Goal: Task Accomplishment & Management: Complete application form

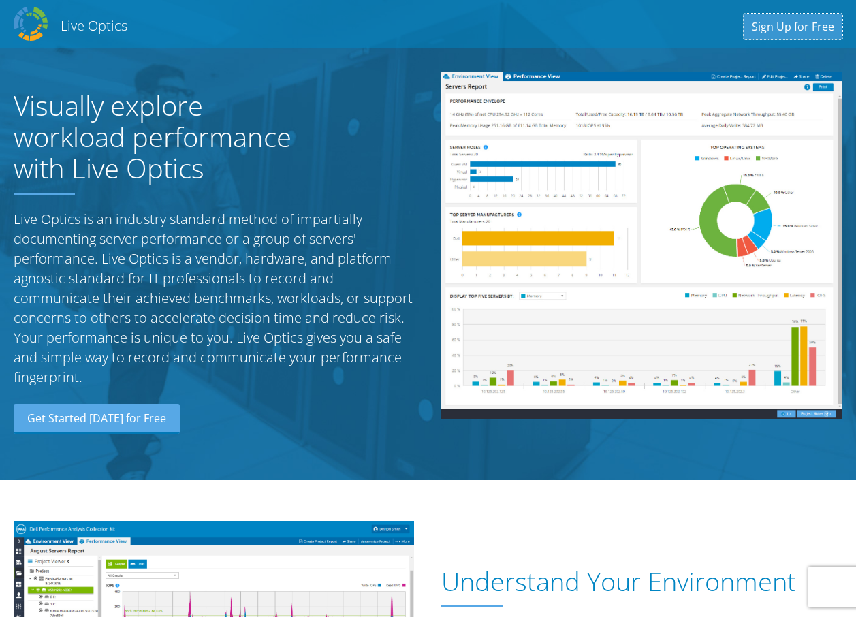
click at [774, 34] on link "Sign Up for Free" at bounding box center [793, 27] width 99 height 26
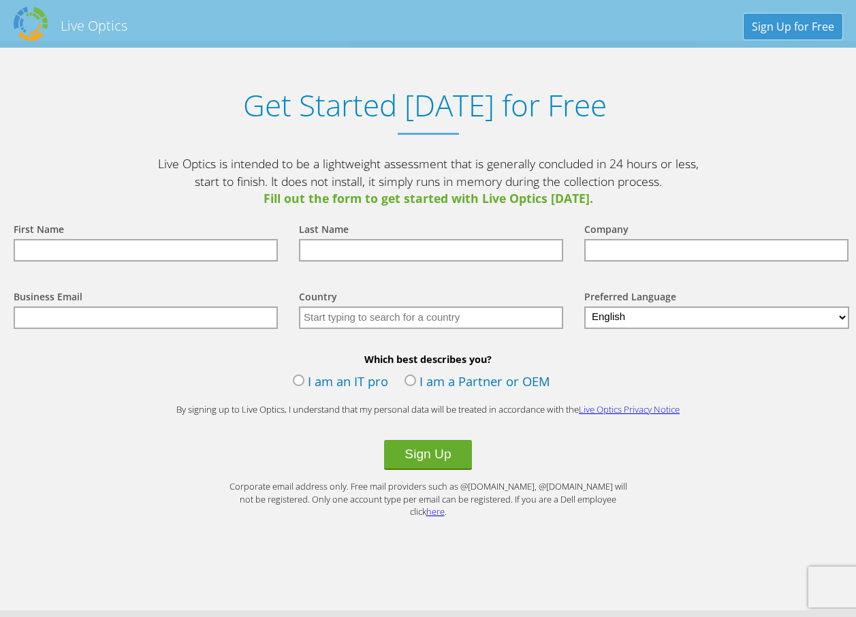
scroll to position [1583, 0]
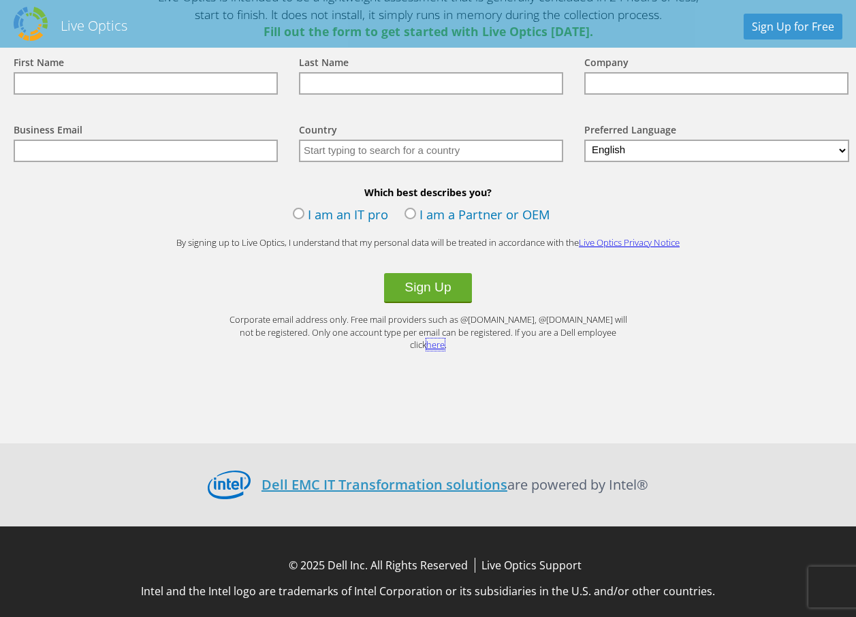
click at [445, 338] on link "here" at bounding box center [435, 344] width 18 height 12
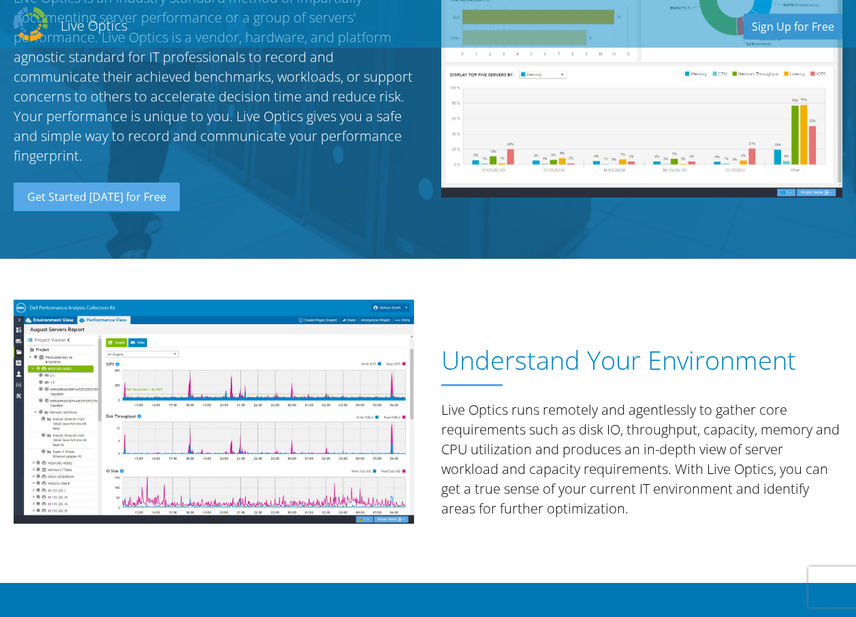
scroll to position [0, 0]
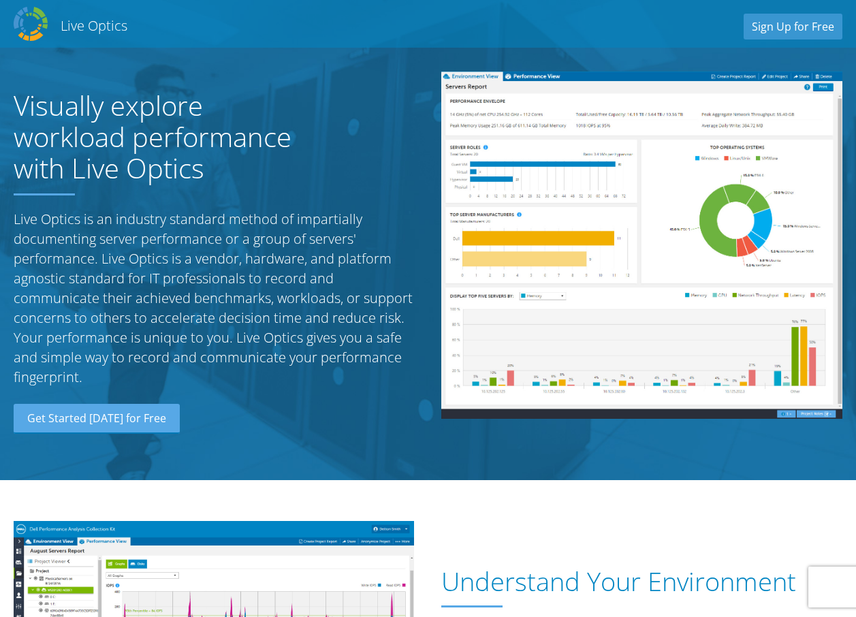
click at [42, 13] on img at bounding box center [31, 24] width 34 height 34
click at [95, 425] on link "Get Started [DATE] for Free" at bounding box center [97, 419] width 166 height 30
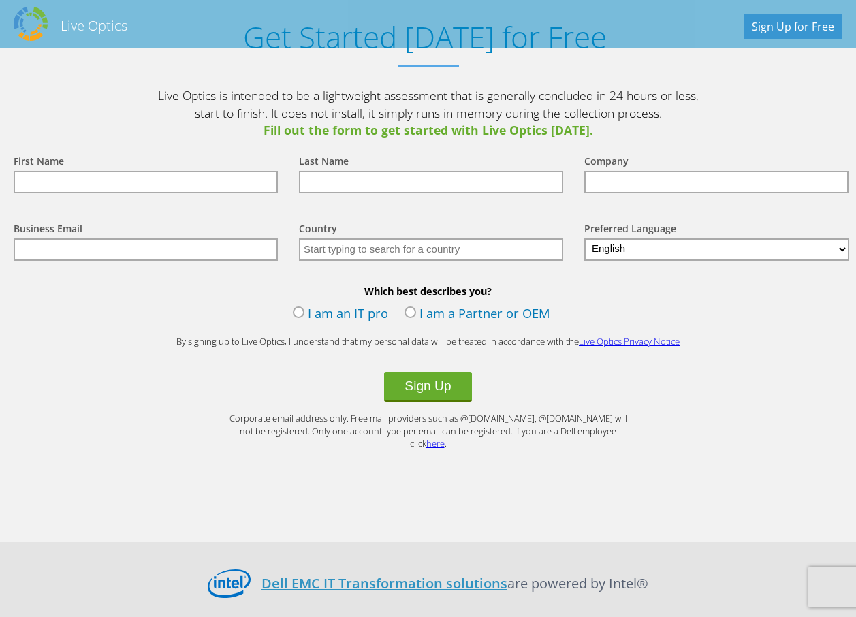
scroll to position [1583, 0]
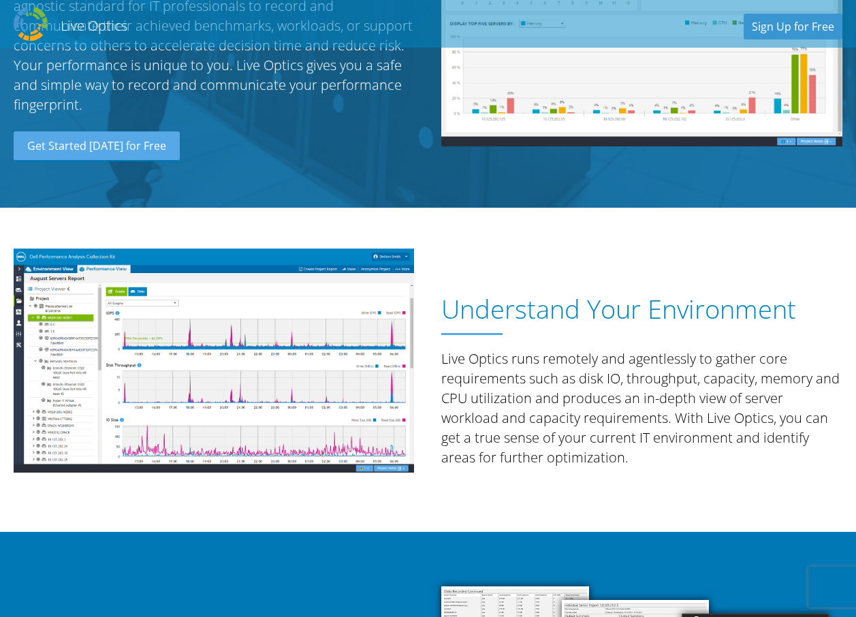
scroll to position [1404, 0]
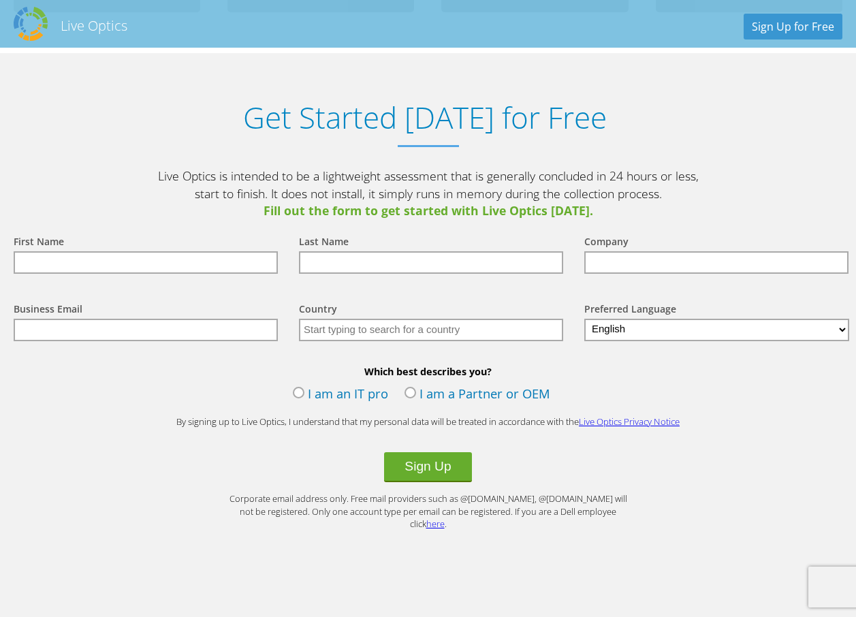
click at [227, 262] on input "text" at bounding box center [146, 262] width 264 height 22
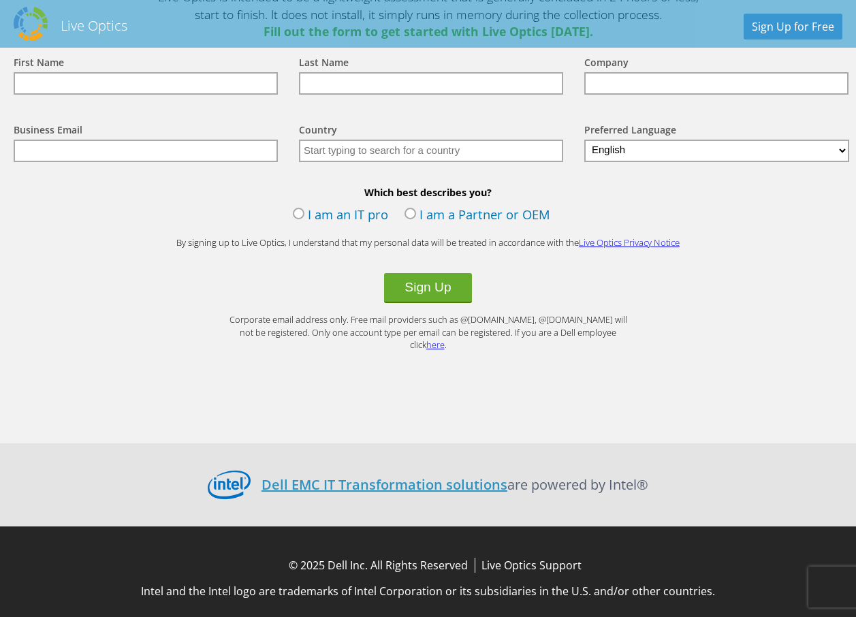
scroll to position [1243, 0]
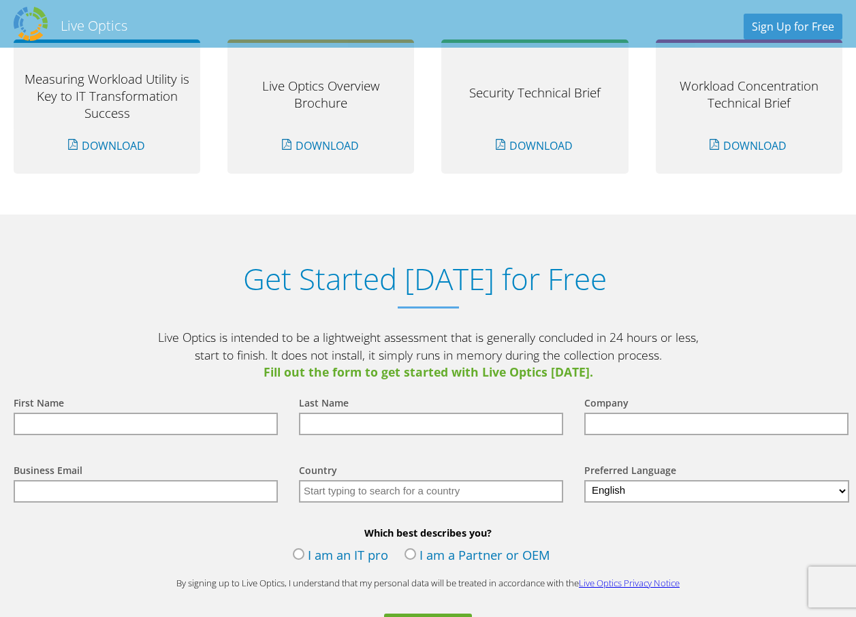
click at [116, 422] on input "text" at bounding box center [146, 424] width 264 height 22
paste input "[EMAIL_ADDRESS][DOMAIN_NAME]"
type input "[EMAIL_ADDRESS][DOMAIN_NAME]"
click at [319, 413] on input "text" at bounding box center [431, 424] width 264 height 22
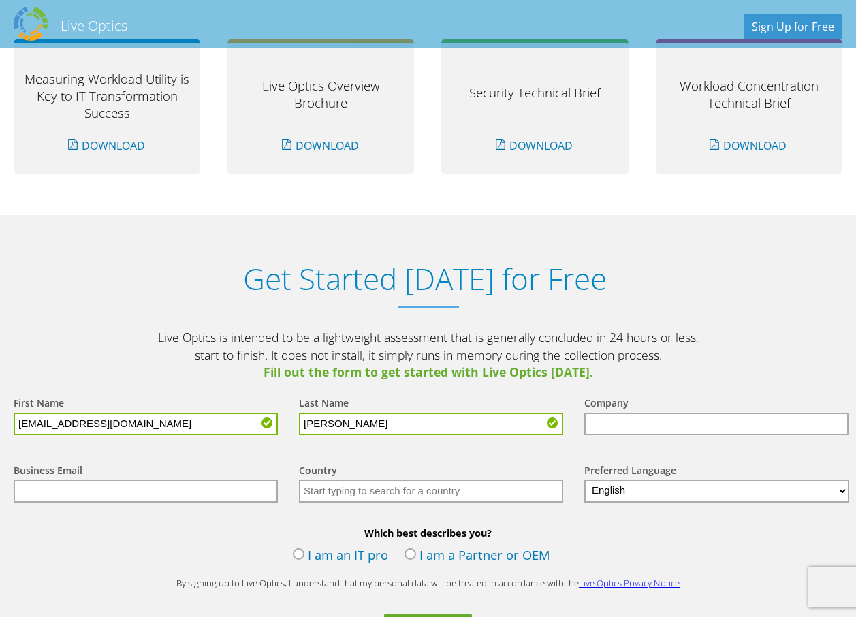
type input "[PERSON_NAME]"
click at [212, 492] on input "text" at bounding box center [146, 491] width 264 height 22
paste input "[EMAIL_ADDRESS][DOMAIN_NAME]"
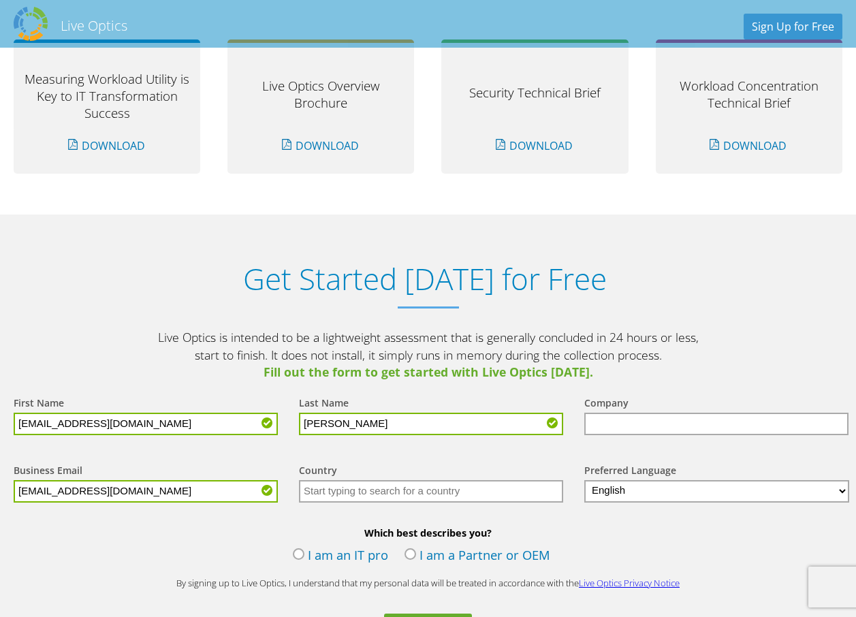
type input "[EMAIL_ADDRESS][DOMAIN_NAME]"
drag, startPoint x: 182, startPoint y: 421, endPoint x: -3, endPoint y: 426, distance: 185.3
type input "[PERSON_NAME]"
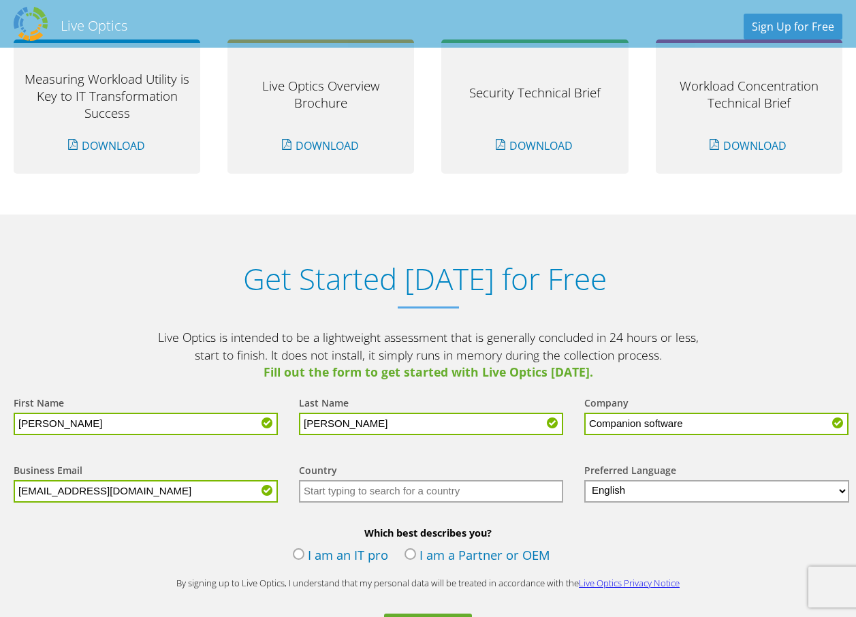
type input "Companion software"
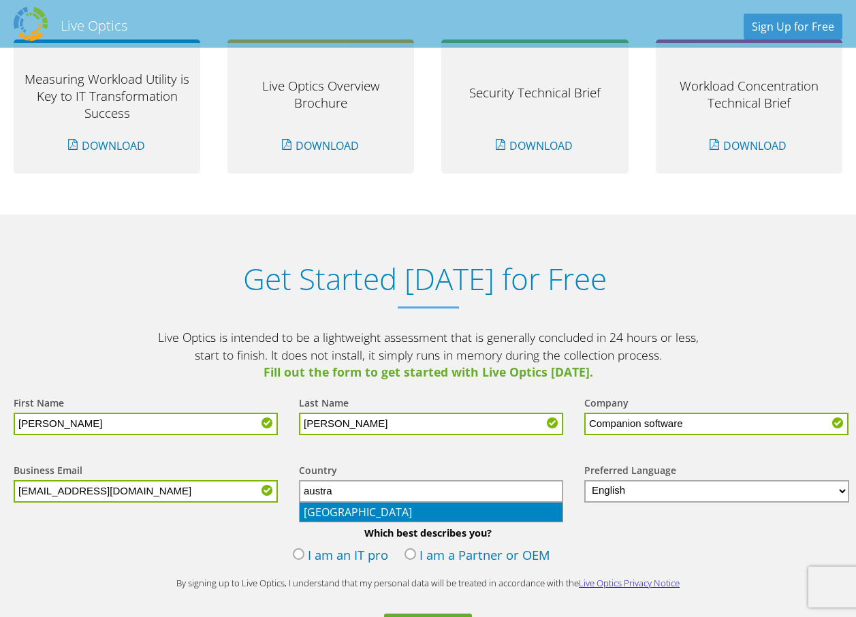
type input "[GEOGRAPHIC_DATA]"
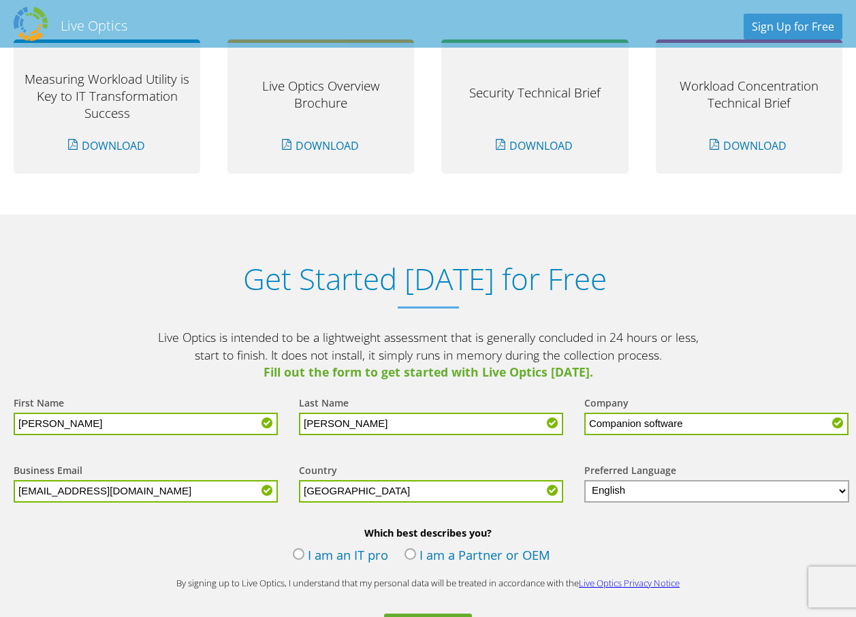
click at [376, 557] on label "I am an IT pro" at bounding box center [340, 556] width 95 height 20
click at [0, 0] on input "I am an IT pro" at bounding box center [0, 0] width 0 height 0
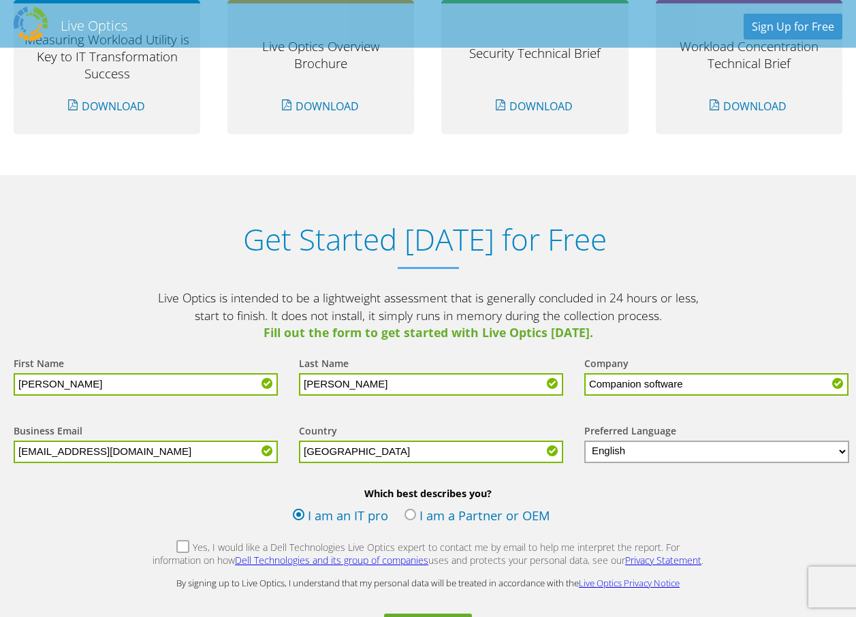
scroll to position [1555, 0]
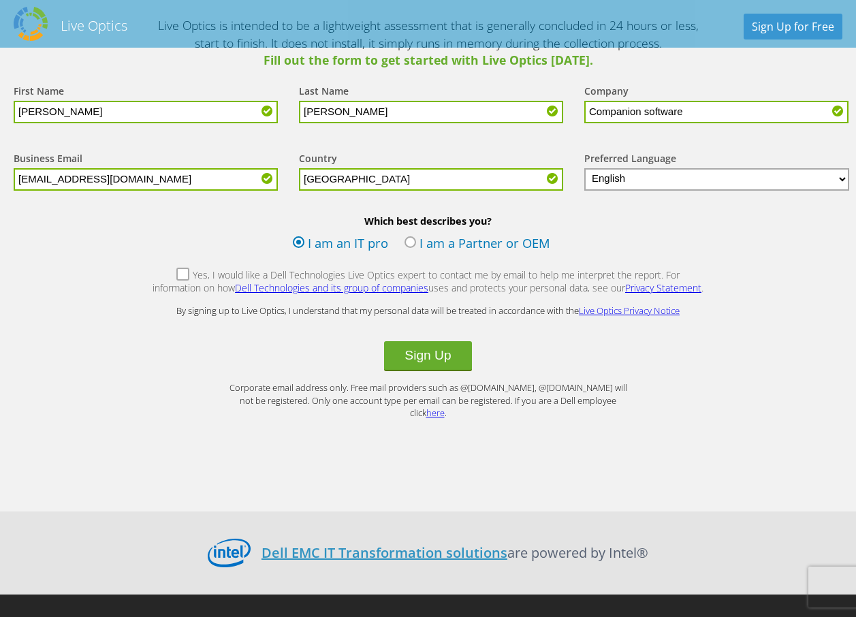
click at [453, 360] on button "Sign Up" at bounding box center [427, 356] width 87 height 30
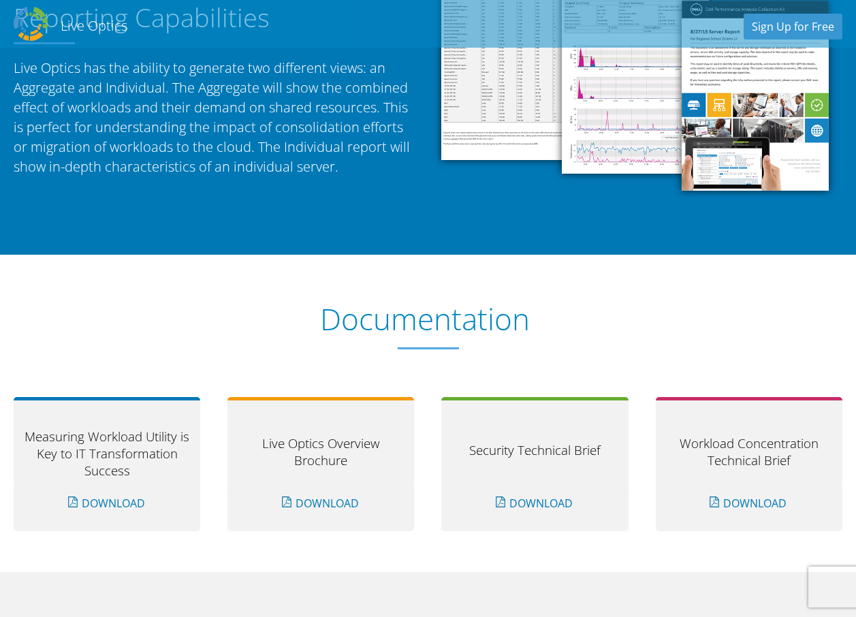
scroll to position [1294, 0]
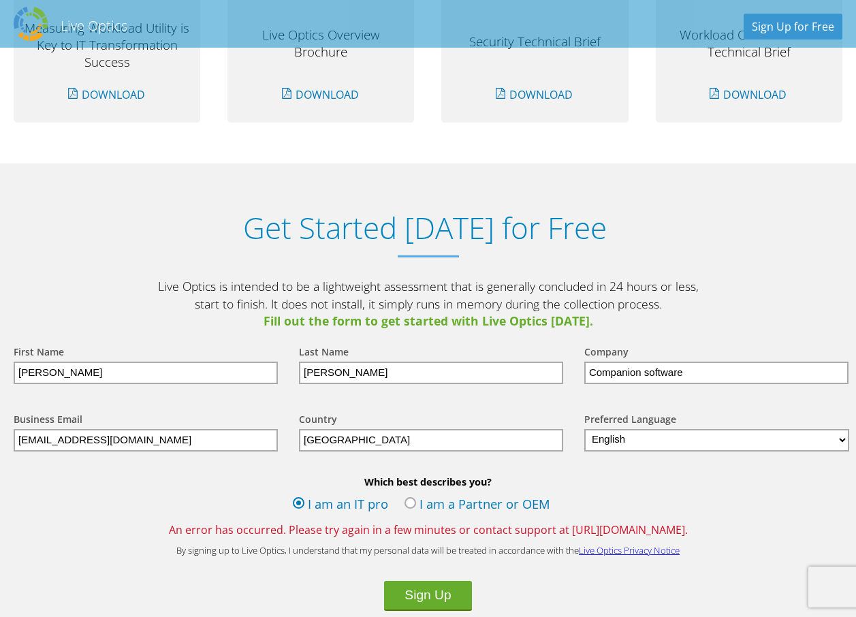
click at [444, 596] on button "Sign Up" at bounding box center [427, 596] width 87 height 30
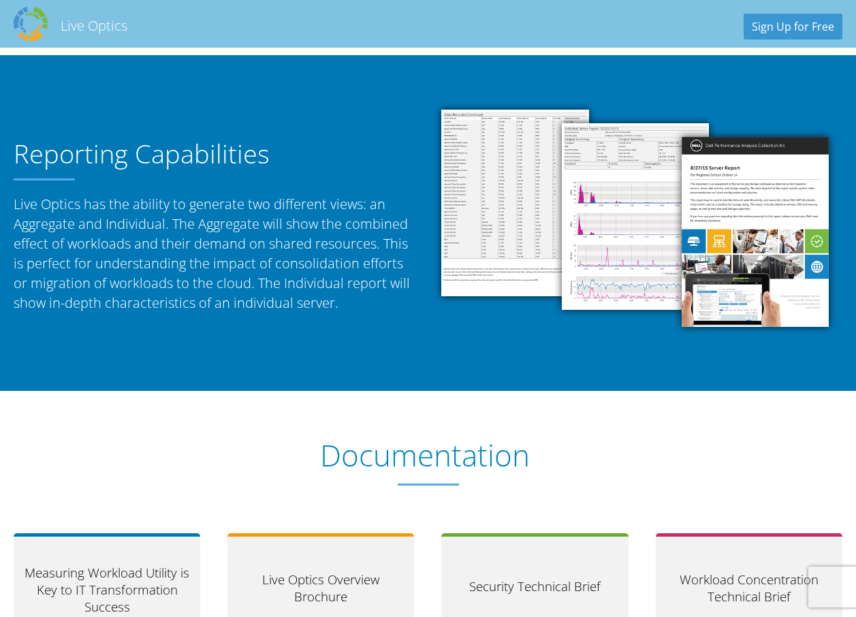
scroll to position [1362, 0]
